Goal: Navigation & Orientation: Find specific page/section

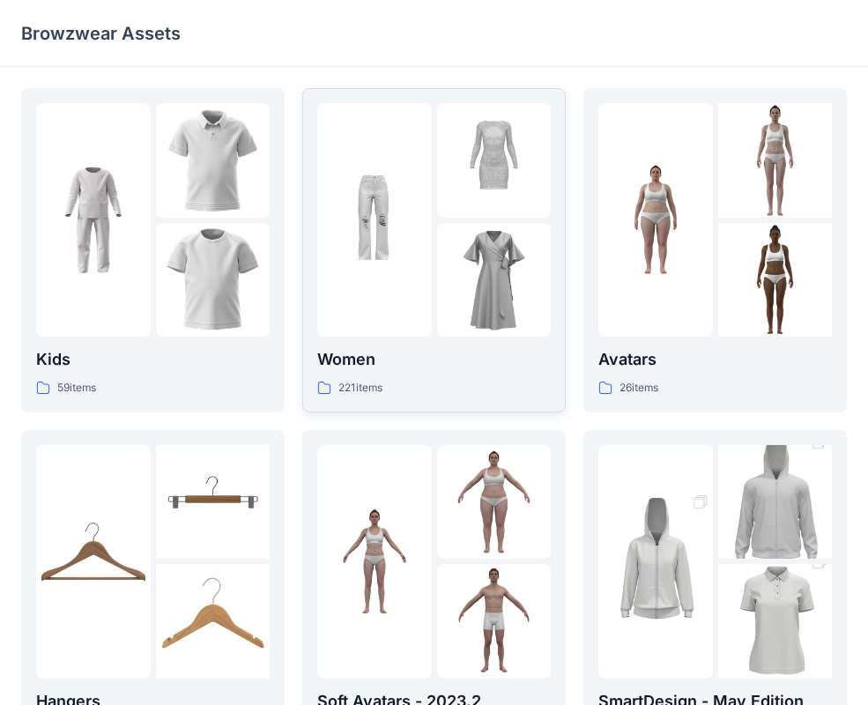
click at [418, 266] on div at bounding box center [374, 219] width 115 height 233
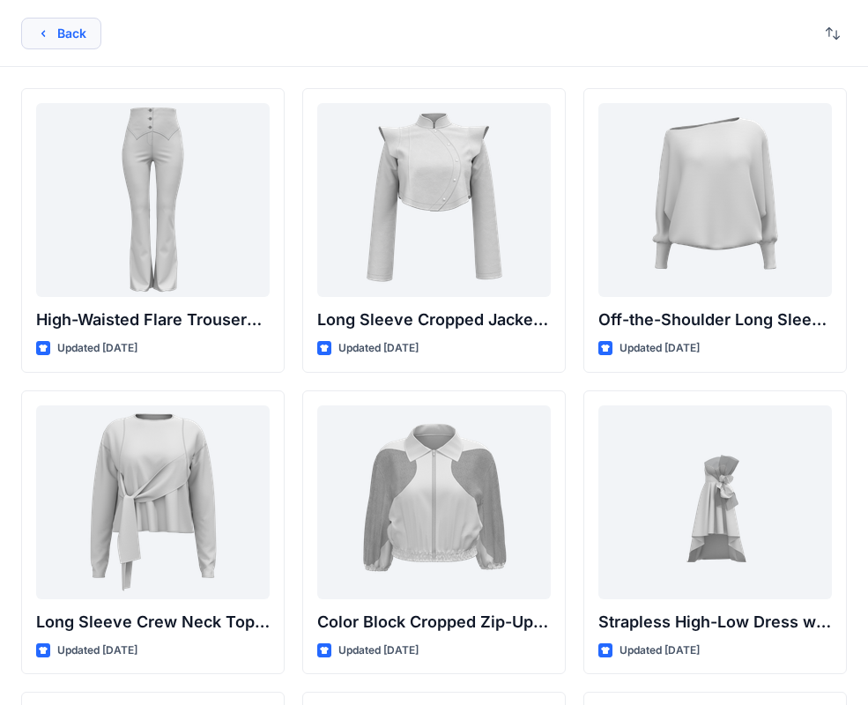
click at [82, 23] on button "Back" at bounding box center [61, 34] width 80 height 32
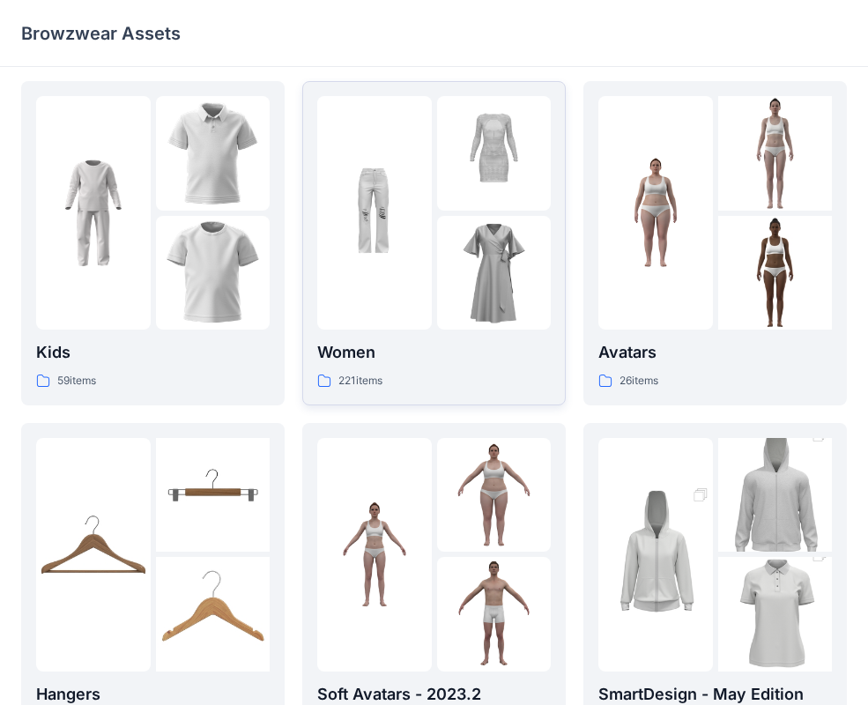
scroll to position [152, 0]
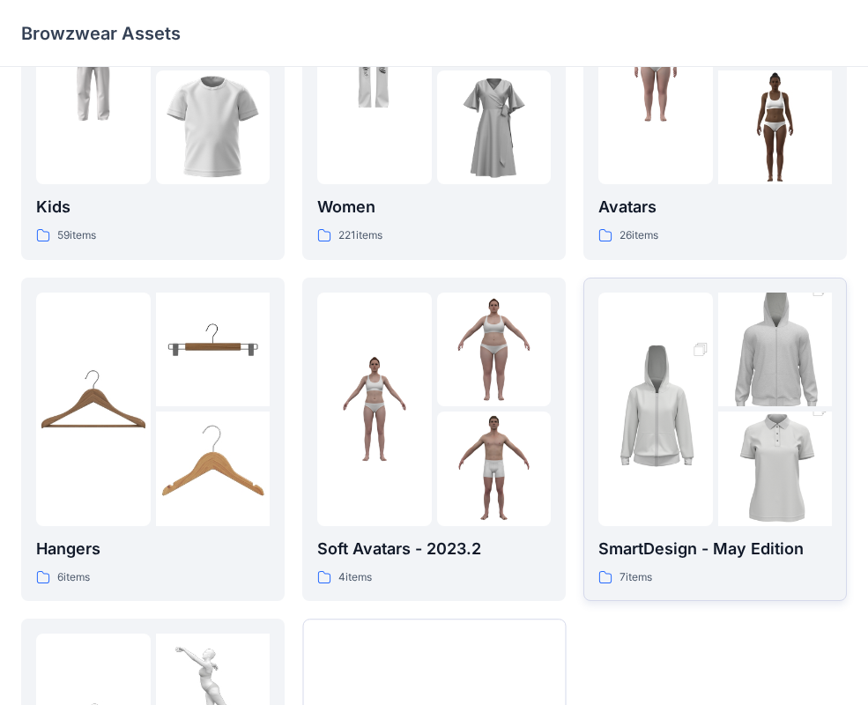
click at [705, 396] on img at bounding box center [655, 408] width 115 height 171
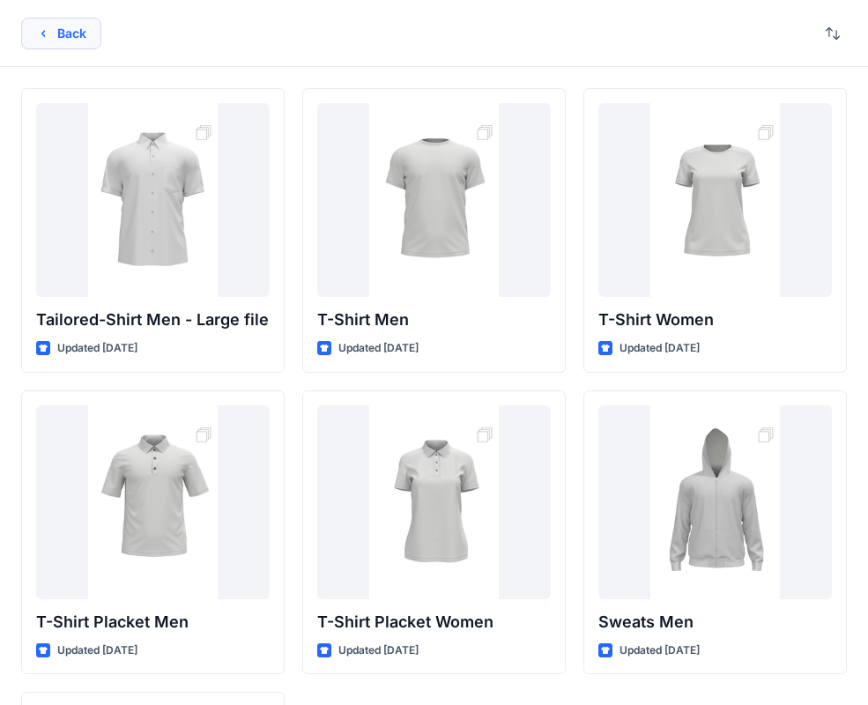
click at [66, 29] on button "Back" at bounding box center [61, 34] width 80 height 32
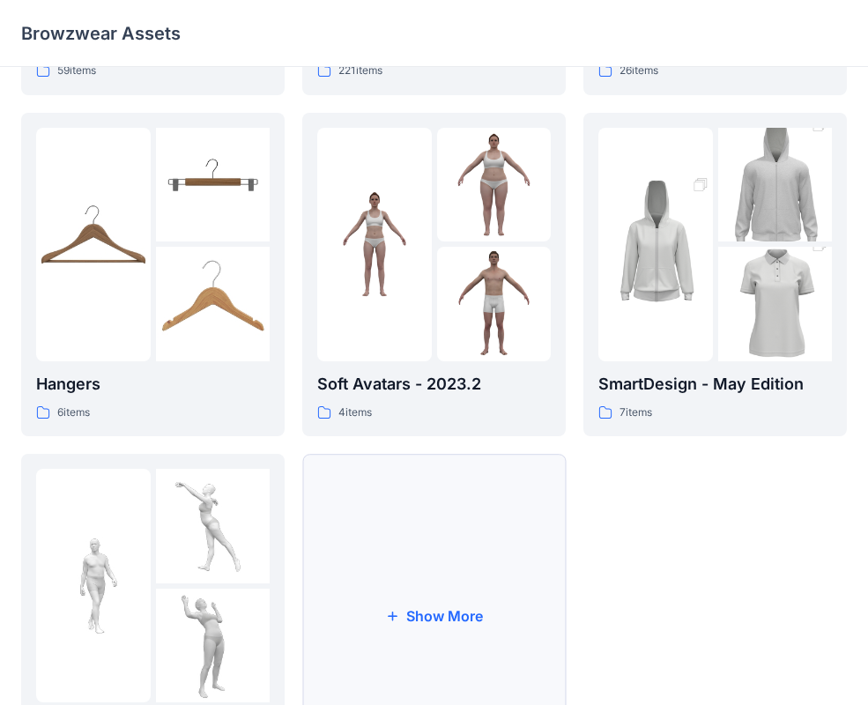
click at [461, 571] on button "Show More" at bounding box center [433, 616] width 263 height 324
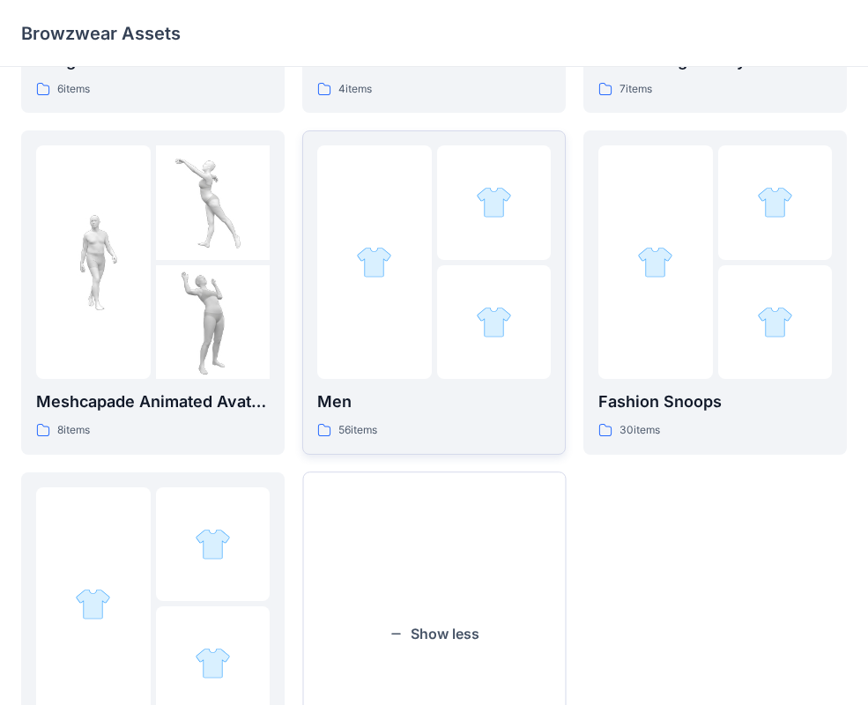
scroll to position [672, 0]
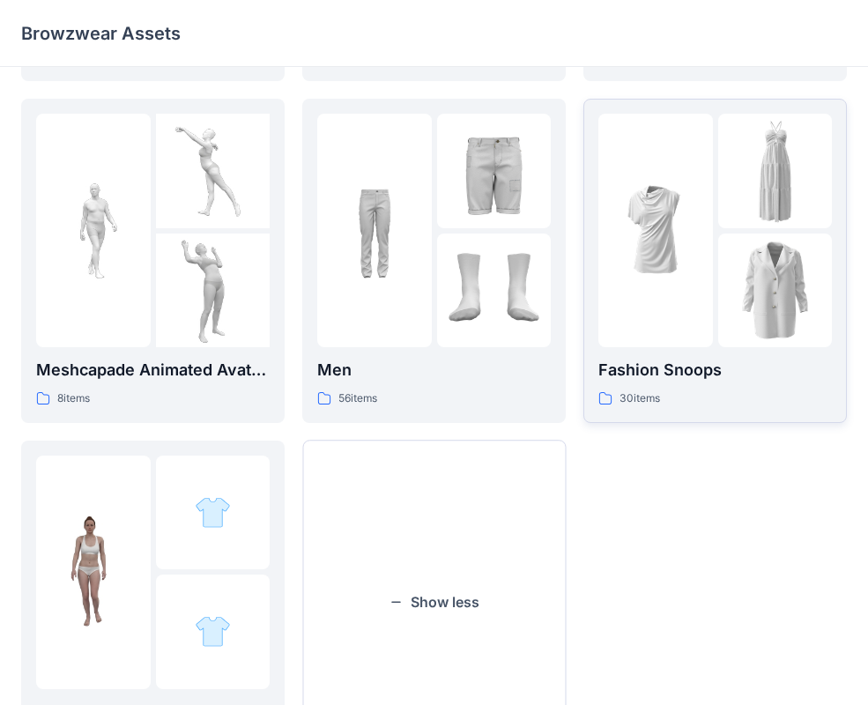
click at [679, 270] on img at bounding box center [655, 231] width 115 height 115
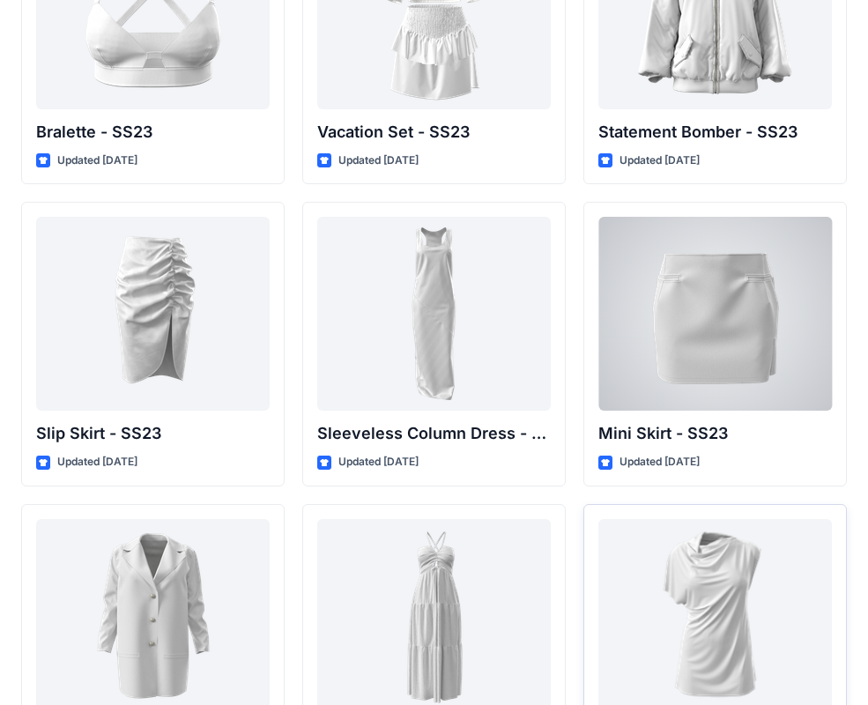
scroll to position [2404, 0]
